Goal: Task Accomplishment & Management: Complete application form

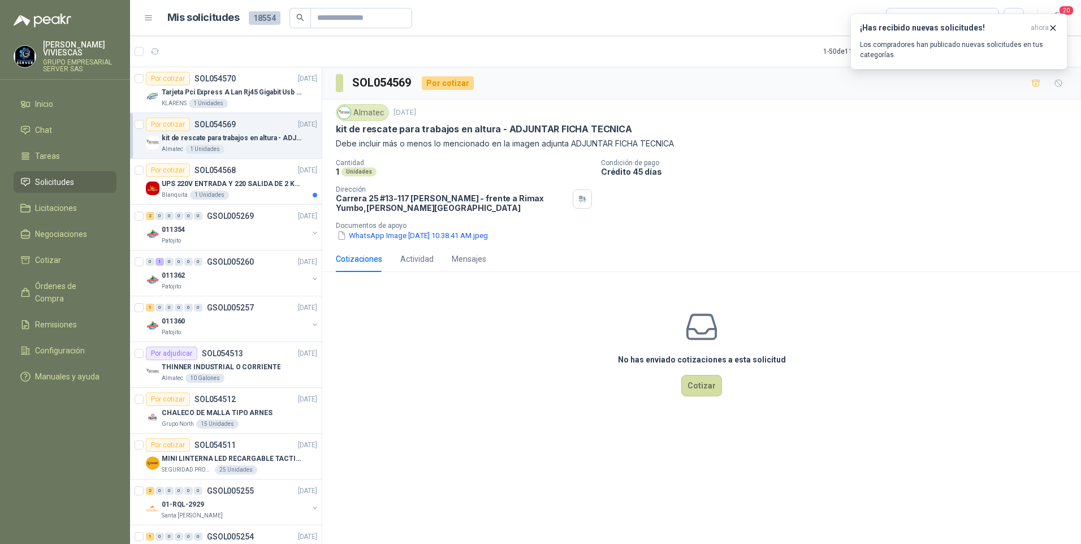
click at [225, 141] on p "kit de rescate para trabajos en altura - ADJUNTAR FICHA TECNICA" at bounding box center [232, 138] width 141 height 11
click at [400, 235] on button "WhatsApp Image [DATE] 10.38.41 AM.jpeg" at bounding box center [412, 236] width 153 height 12
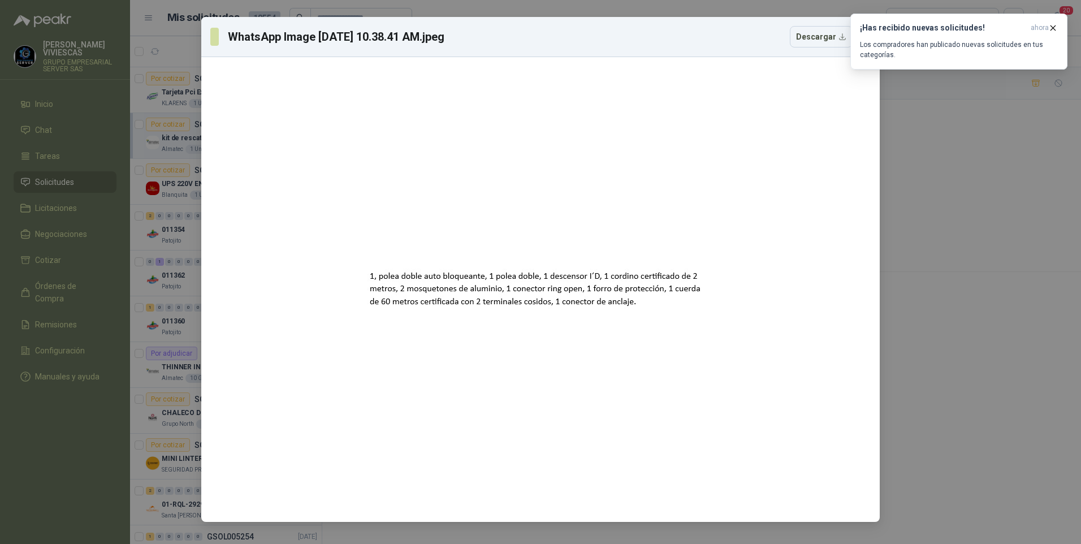
click at [1020, 391] on div "WhatsApp Image [DATE] 10.38.41 AM.jpeg Descargar" at bounding box center [540, 272] width 1081 height 544
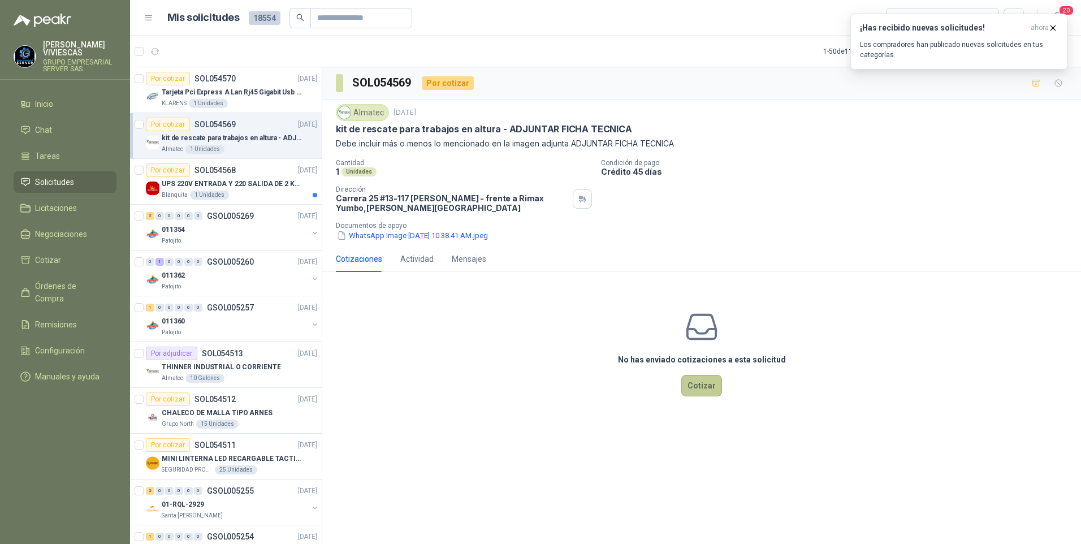
click at [704, 388] on button "Cotizar" at bounding box center [702, 385] width 41 height 21
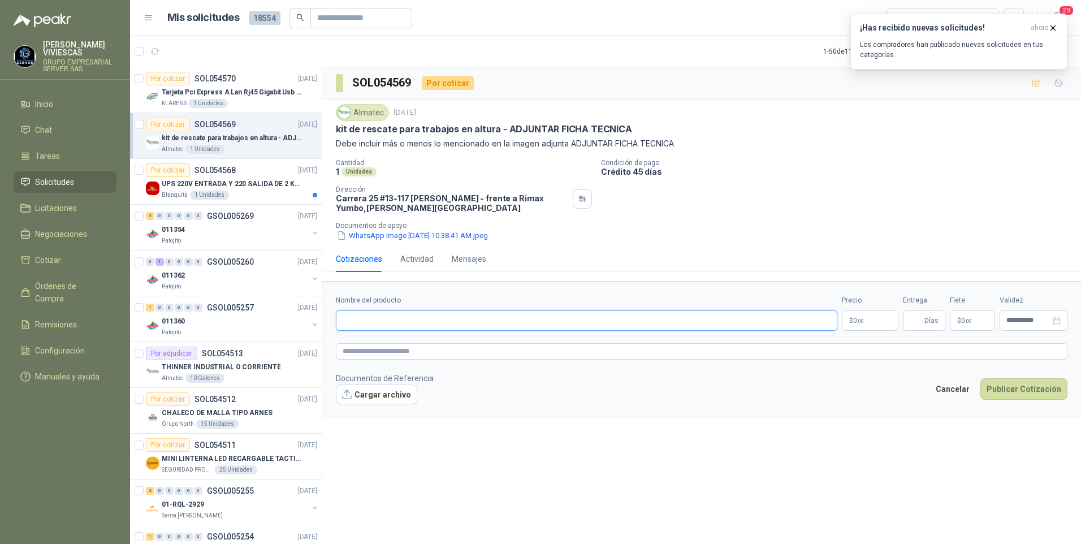
click at [357, 323] on input "Nombre del producto" at bounding box center [587, 321] width 502 height 20
click at [381, 318] on input "Nombre del producto" at bounding box center [587, 321] width 502 height 20
type input "*"
type input "**********"
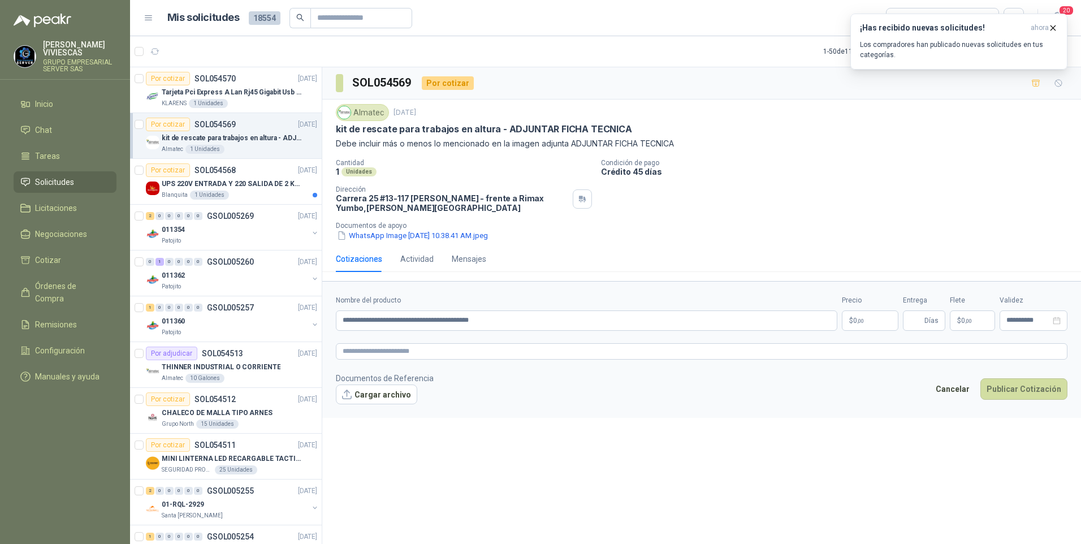
click at [879, 314] on p "$ 0 ,00" at bounding box center [870, 321] width 57 height 20
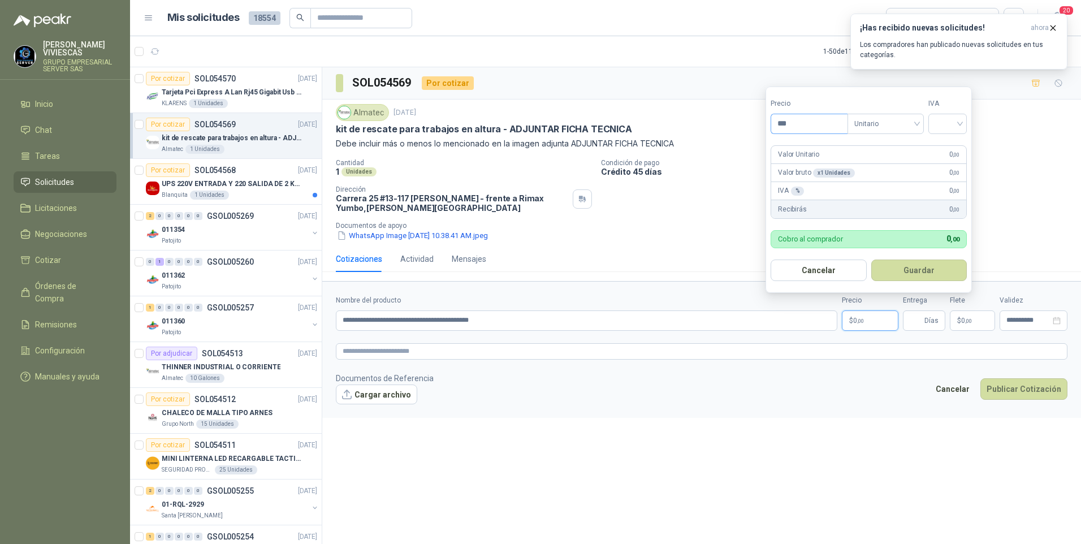
click at [789, 118] on input "***" at bounding box center [809, 123] width 76 height 19
type input "**********"
click at [952, 118] on input "search" at bounding box center [947, 122] width 25 height 17
click at [946, 145] on div "19%" at bounding box center [950, 147] width 21 height 12
click at [920, 271] on button "Guardar" at bounding box center [921, 270] width 97 height 21
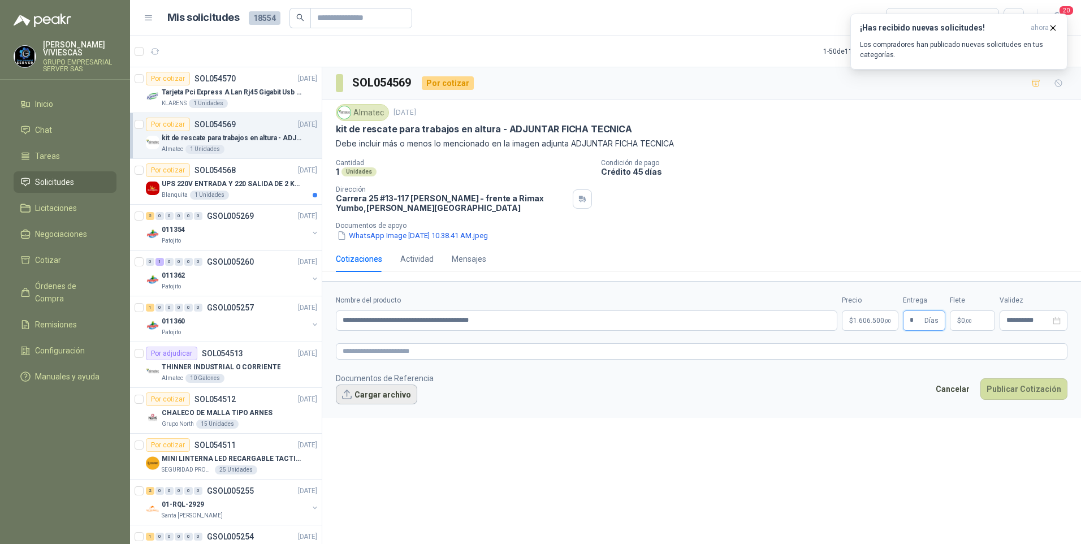
type input "*"
click at [361, 402] on button "Cargar archivo" at bounding box center [376, 395] width 81 height 20
click at [1021, 400] on button "Publicar Cotización" at bounding box center [1024, 403] width 87 height 21
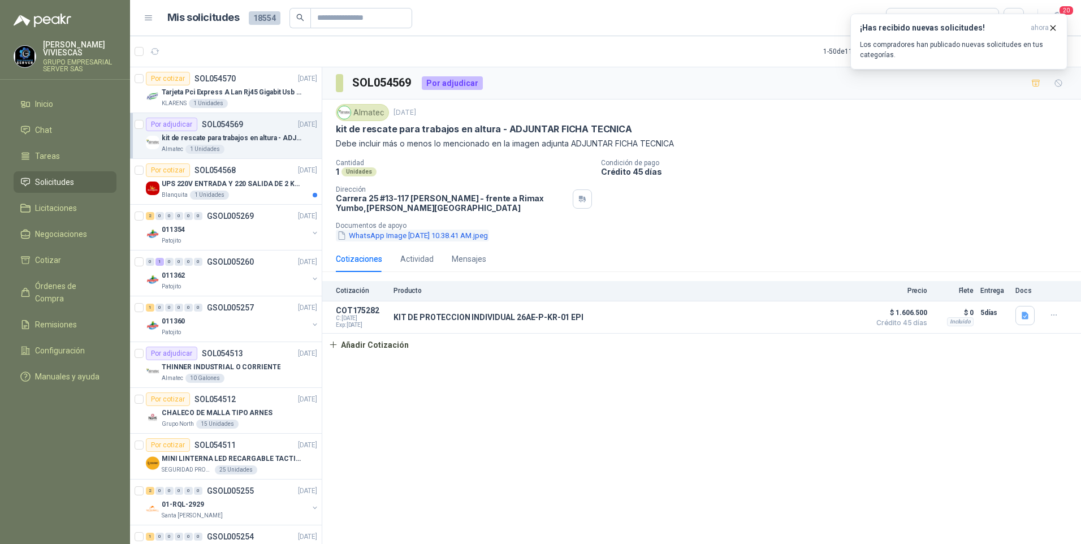
click at [387, 235] on button "WhatsApp Image [DATE] 10.38.41 AM.jpeg" at bounding box center [412, 236] width 153 height 12
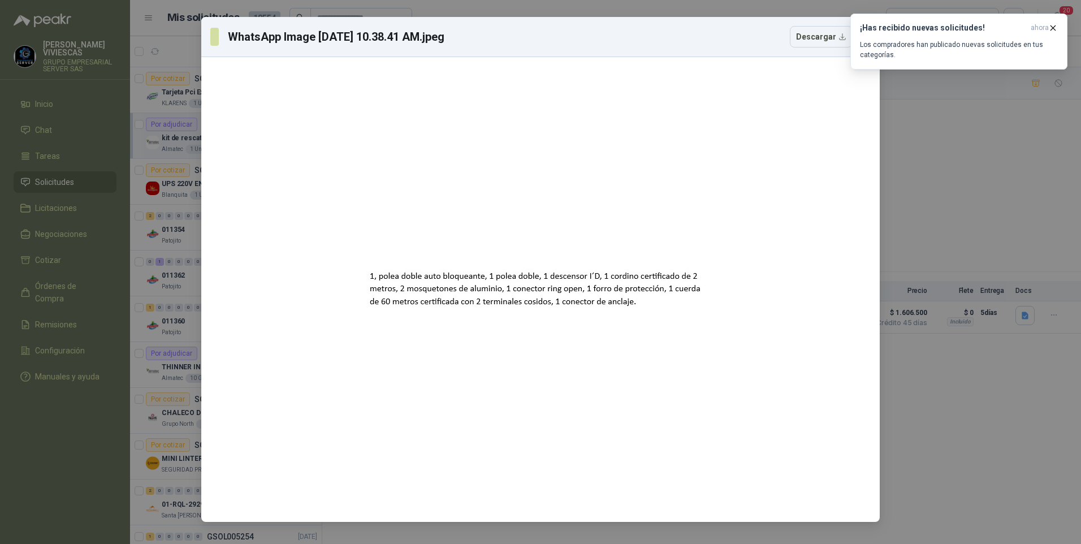
click at [912, 214] on div "WhatsApp Image [DATE] 10.38.41 AM.jpeg Descargar" at bounding box center [540, 272] width 1081 height 544
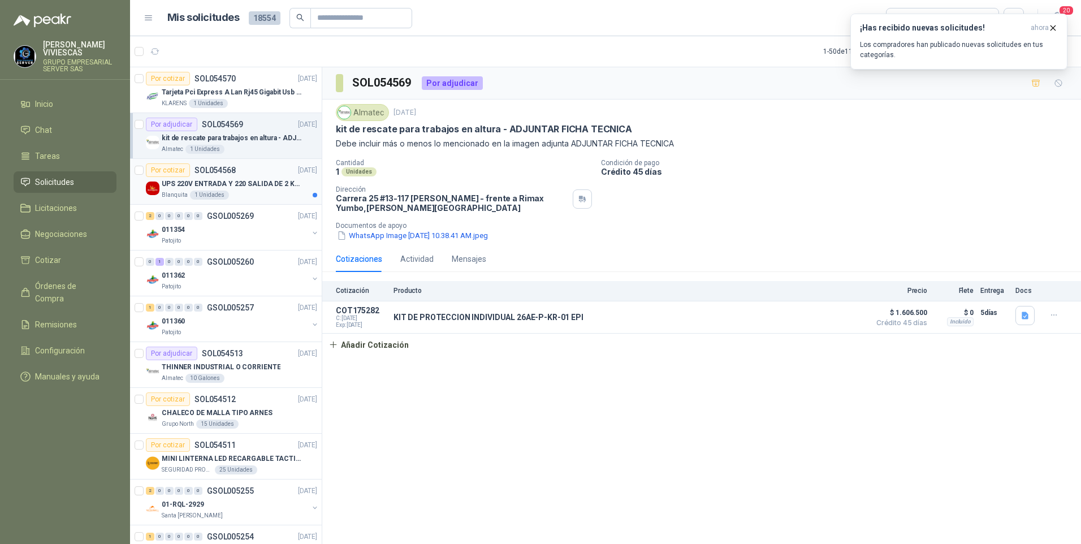
click at [215, 182] on p "UPS 220V ENTRADA Y 220 SALIDA DE 2 KVA" at bounding box center [232, 184] width 141 height 11
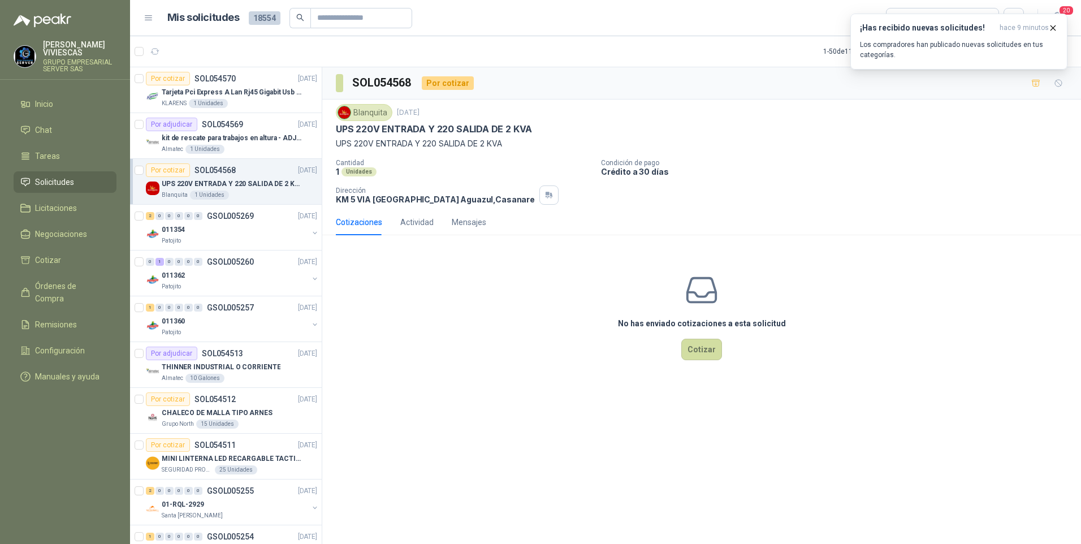
click at [130, 159] on link "Por cotizar SOL054568 [DATE] UPS 220V ENTRADA Y 220 SALIDA DE 2 KVA Blanquita 1…" at bounding box center [226, 182] width 192 height 46
click at [156, 50] on icon "button" at bounding box center [155, 52] width 10 height 10
